Goal: Transaction & Acquisition: Obtain resource

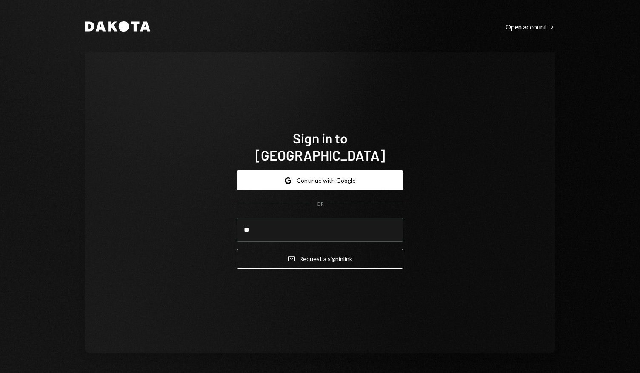
type input "*"
type input "**********"
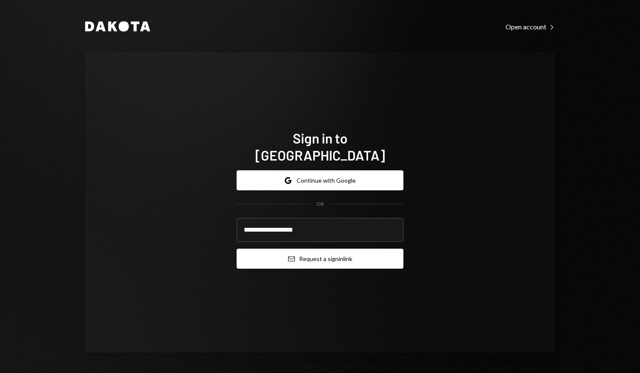
click at [322, 252] on button "Email Request a sign in link" at bounding box center [320, 258] width 167 height 20
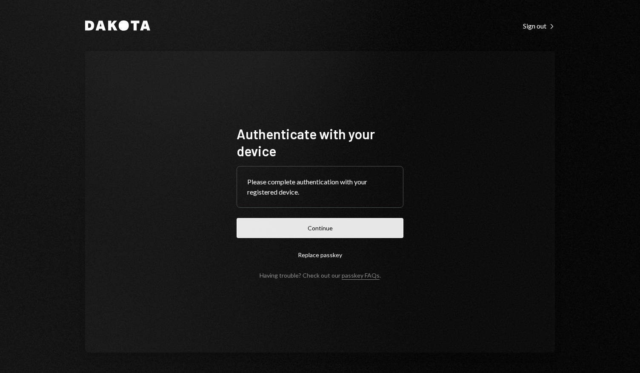
click at [311, 228] on button "Continue" at bounding box center [320, 228] width 167 height 20
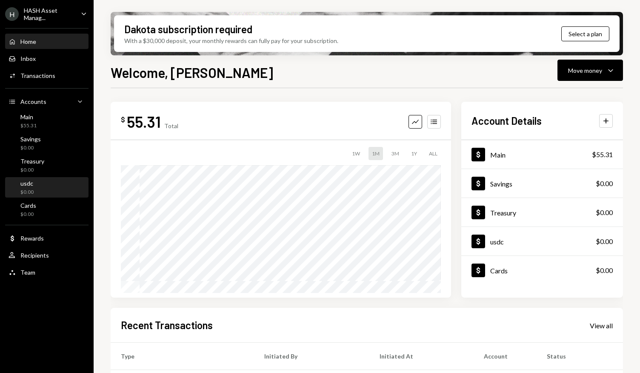
click at [40, 185] on div "usdc $0.00" at bounding box center [47, 188] width 77 height 16
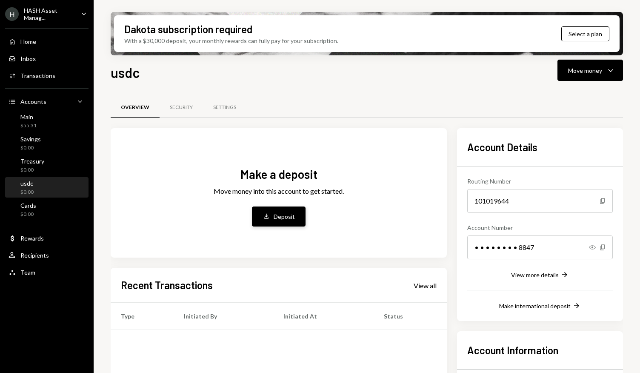
click at [289, 219] on div "Deposit" at bounding box center [284, 216] width 21 height 9
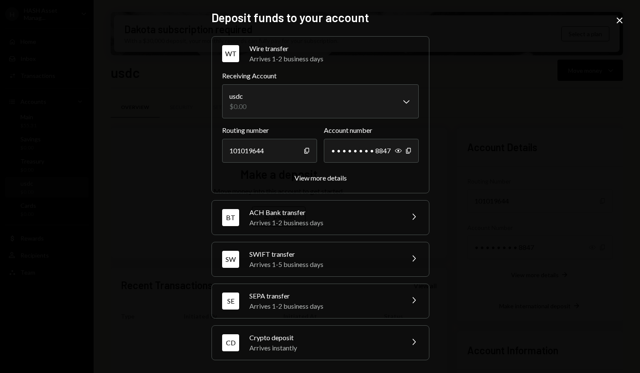
click at [305, 338] on div "Crypto deposit" at bounding box center [323, 337] width 149 height 10
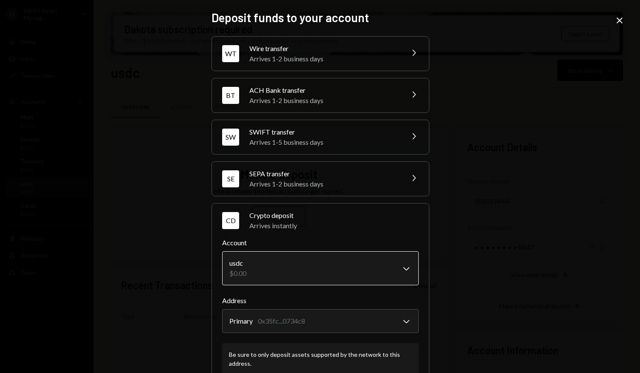
scroll to position [54, 0]
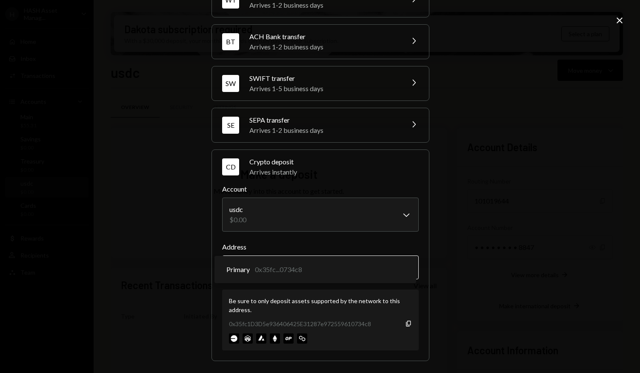
click at [285, 268] on body "H HASH Asset Manag... Caret Down Home Home Inbox Inbox Activities Transactions …" at bounding box center [320, 186] width 640 height 373
click at [405, 320] on icon "Copy" at bounding box center [408, 323] width 7 height 7
click at [405, 323] on icon "Copy" at bounding box center [408, 323] width 7 height 7
click at [621, 19] on icon at bounding box center [619, 20] width 6 height 6
